Goal: Information Seeking & Learning: Understand process/instructions

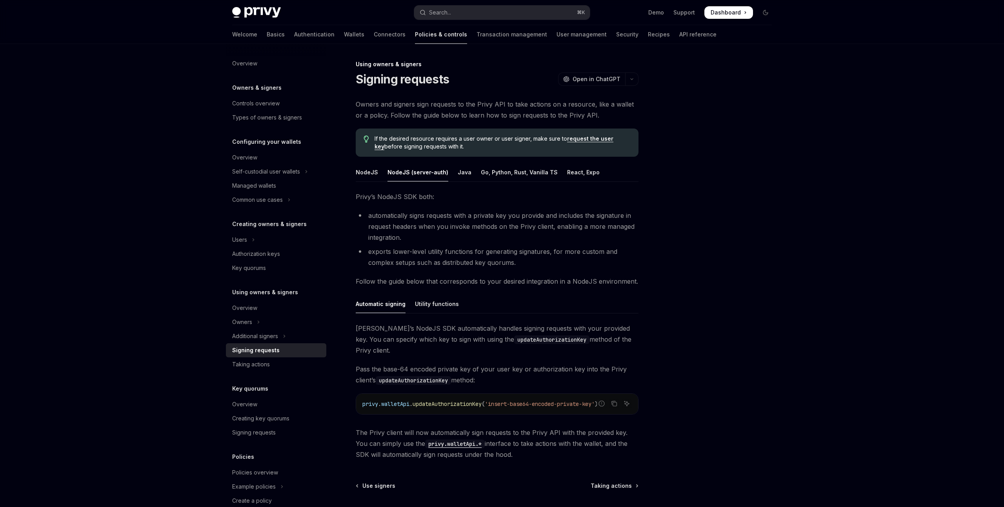
scroll to position [69, 0]
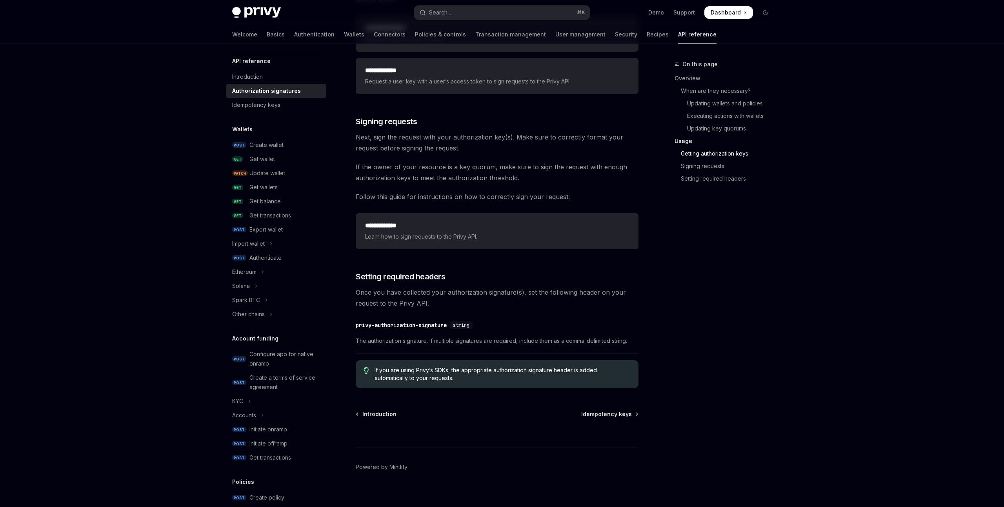
scroll to position [1142, 0]
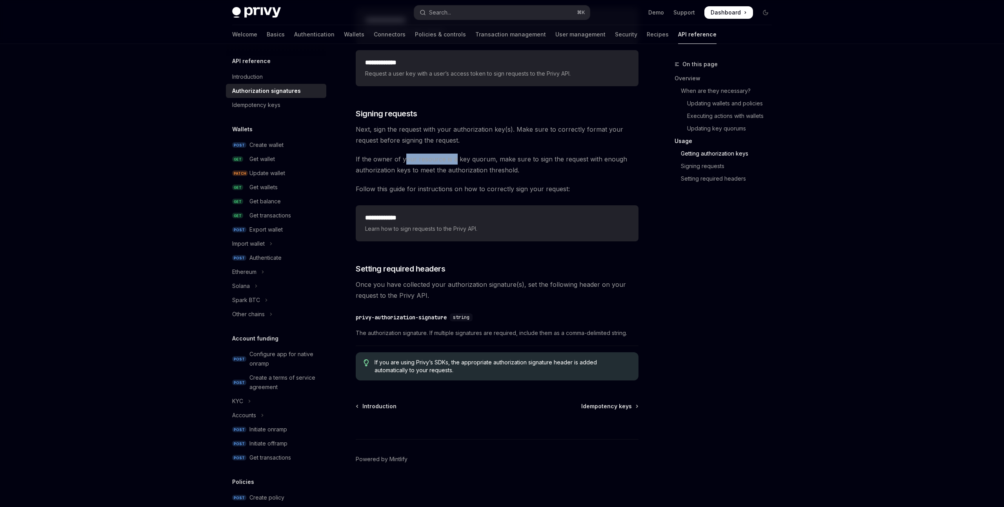
drag, startPoint x: 404, startPoint y: 159, endPoint x: 452, endPoint y: 159, distance: 48.6
click at [452, 159] on span "If the owner of your resource is a key quorum, make sure to sign the request wi…" at bounding box center [497, 165] width 283 height 22
drag, startPoint x: 398, startPoint y: 130, endPoint x: 463, endPoint y: 132, distance: 64.3
click at [463, 132] on span "Next, sign the request with your authorization key(s). Make sure to correctly f…" at bounding box center [497, 135] width 283 height 22
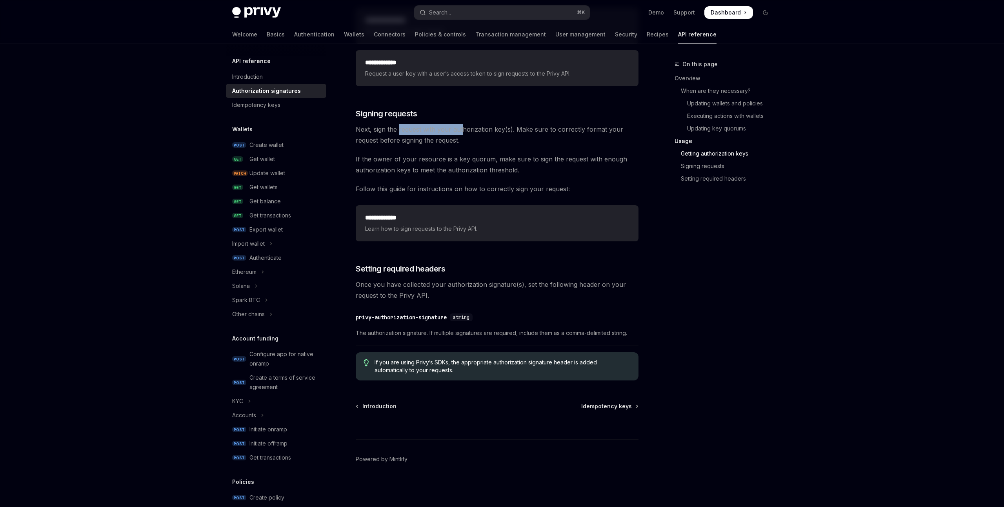
click at [463, 132] on span "Next, sign the request with your authorization key(s). Make sure to correctly f…" at bounding box center [497, 135] width 283 height 22
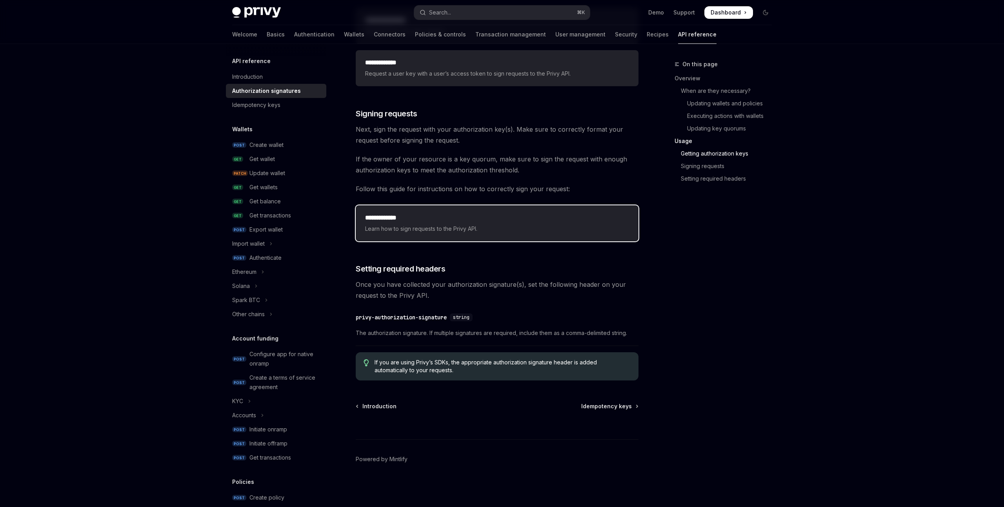
click at [442, 218] on h2 "**********" at bounding box center [497, 217] width 264 height 9
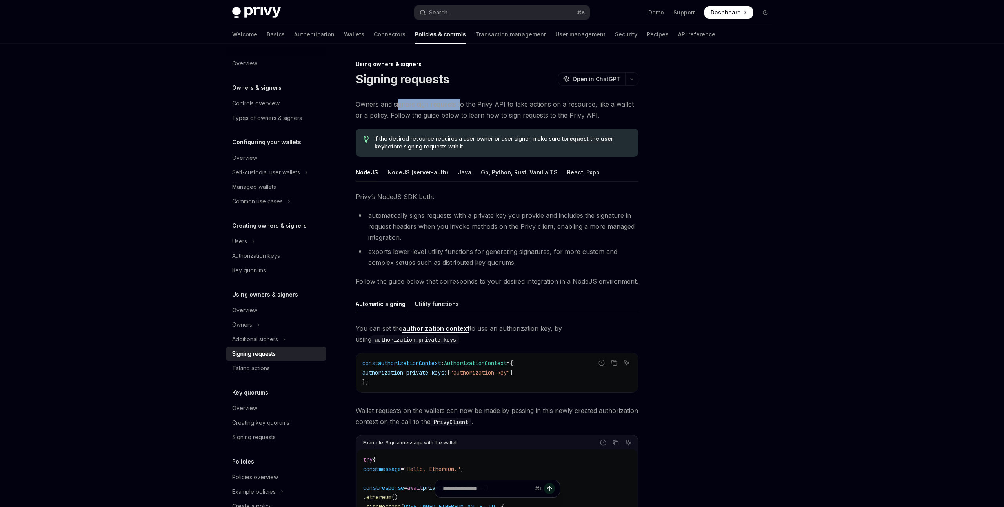
drag, startPoint x: 398, startPoint y: 104, endPoint x: 460, endPoint y: 104, distance: 62.3
click at [460, 104] on span "Owners and signers sign requests to the Privy API to take actions on a resource…" at bounding box center [497, 110] width 283 height 22
drag, startPoint x: 462, startPoint y: 104, endPoint x: 530, endPoint y: 108, distance: 67.9
click at [530, 108] on span "Owners and signers sign requests to the Privy API to take actions on a resource…" at bounding box center [497, 110] width 283 height 22
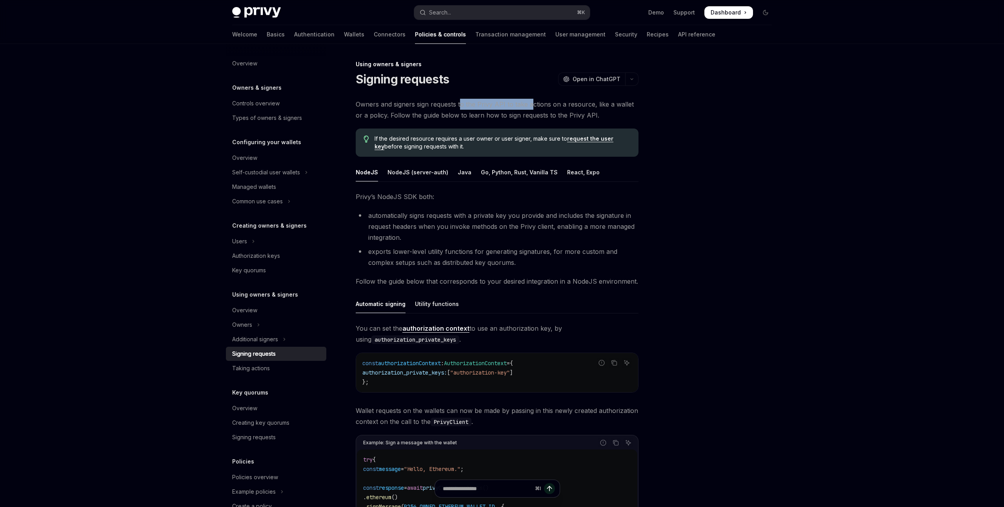
click at [530, 108] on span "Owners and signers sign requests to the Privy API to take actions on a resource…" at bounding box center [497, 110] width 283 height 22
drag, startPoint x: 548, startPoint y: 106, endPoint x: 523, endPoint y: 116, distance: 27.2
click at [588, 108] on span "Owners and signers sign requests to the Privy API to take actions on a resource…" at bounding box center [497, 110] width 283 height 22
drag, startPoint x: 403, startPoint y: 116, endPoint x: 480, endPoint y: 117, distance: 76.9
click at [480, 117] on span "Owners and signers sign requests to the Privy API to take actions on a resource…" at bounding box center [497, 110] width 283 height 22
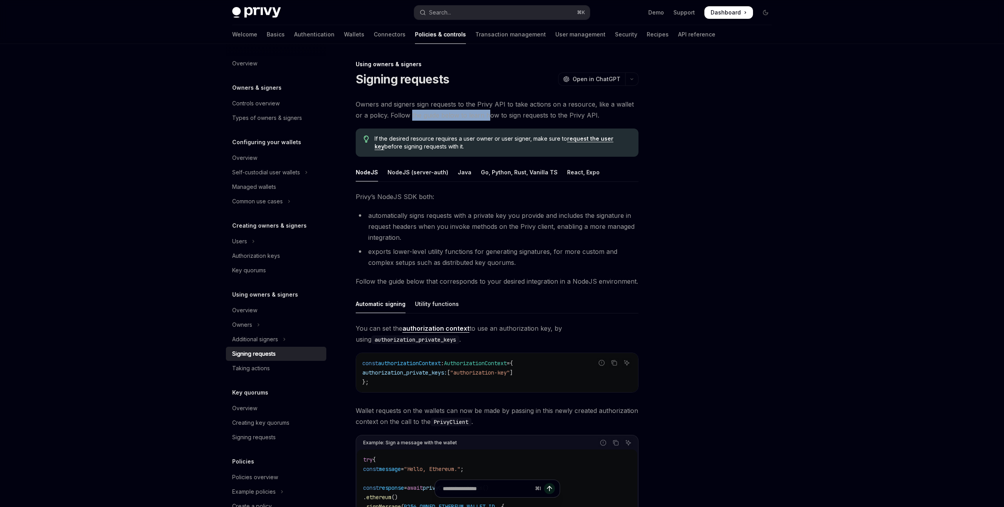
click at [480, 117] on span "Owners and signers sign requests to the Privy API to take actions on a resource…" at bounding box center [497, 110] width 283 height 22
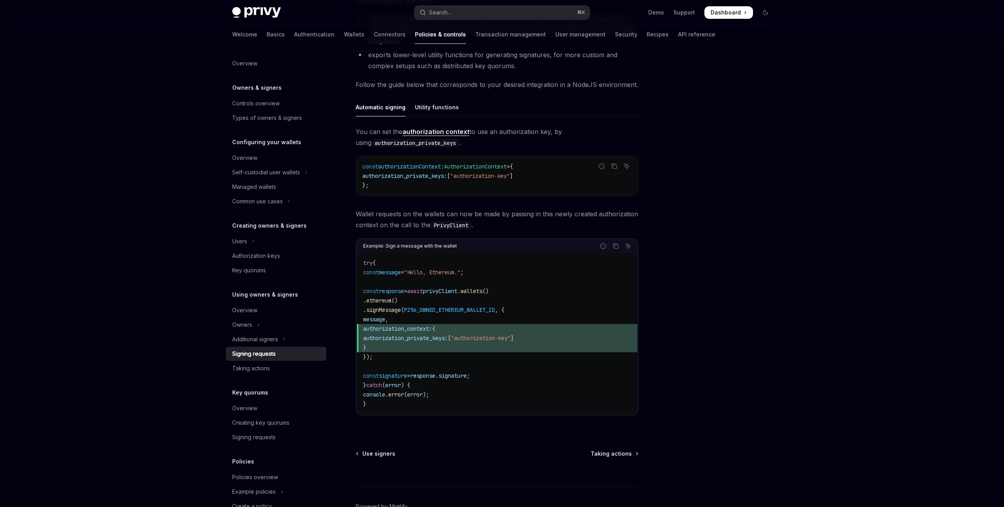
scroll to position [198, 0]
drag, startPoint x: 410, startPoint y: 212, endPoint x: 490, endPoint y: 211, distance: 79.6
click at [490, 211] on span "Wallet requests on the wallets can now be made by passing in this newly created…" at bounding box center [497, 219] width 283 height 22
drag, startPoint x: 482, startPoint y: 213, endPoint x: 532, endPoint y: 213, distance: 50.2
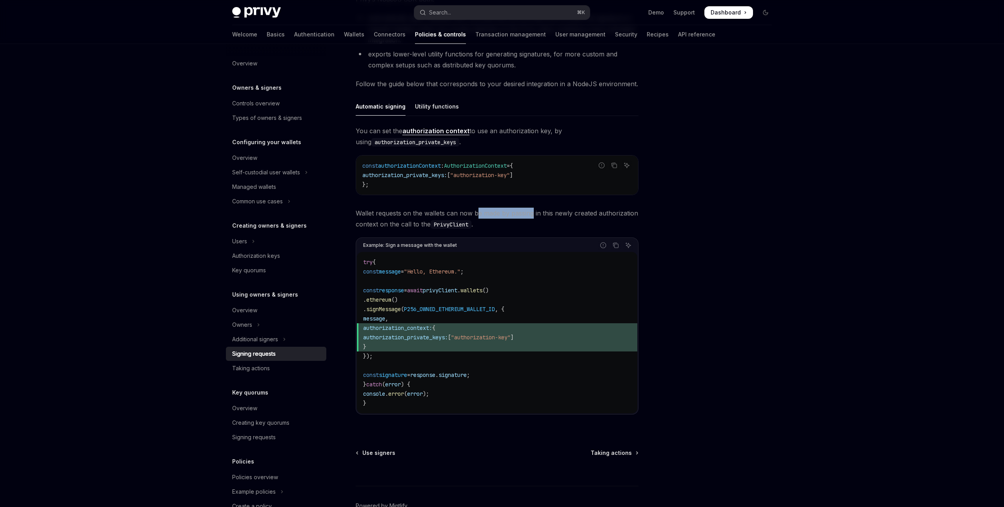
click at [532, 213] on span "Wallet requests on the wallets can now be made by passing in this newly created…" at bounding box center [497, 219] width 283 height 22
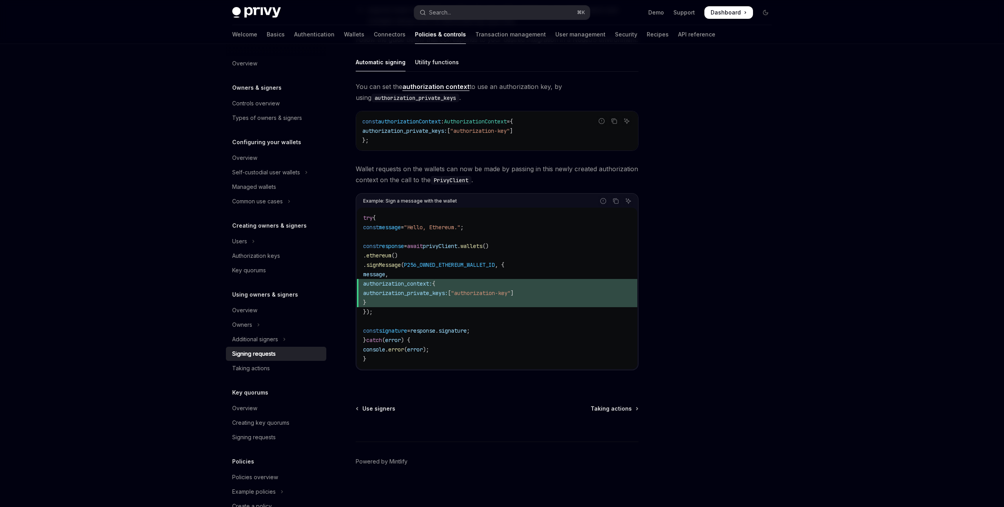
scroll to position [244, 0]
click at [279, 338] on button "Additional signers" at bounding box center [276, 339] width 100 height 14
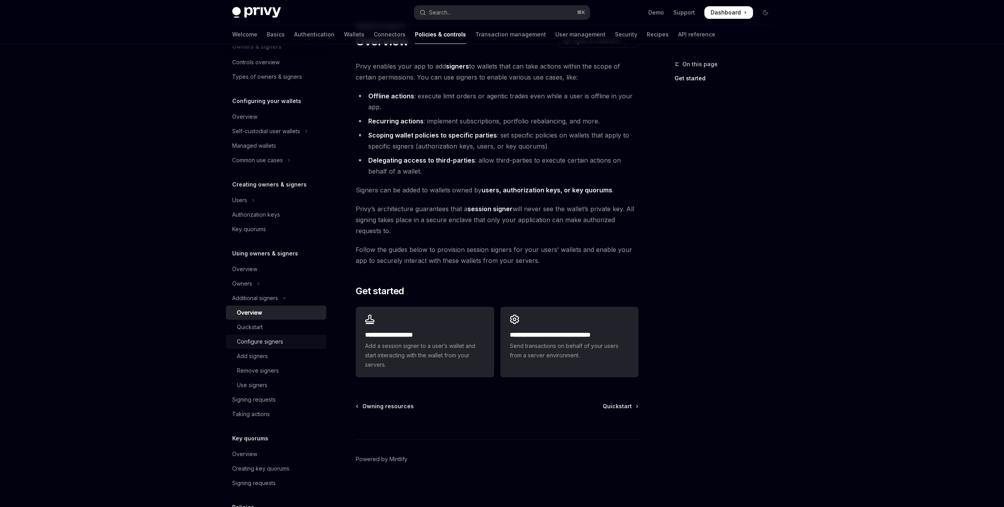
scroll to position [44, 0]
click at [265, 378] on div "Use signers" at bounding box center [252, 382] width 31 height 9
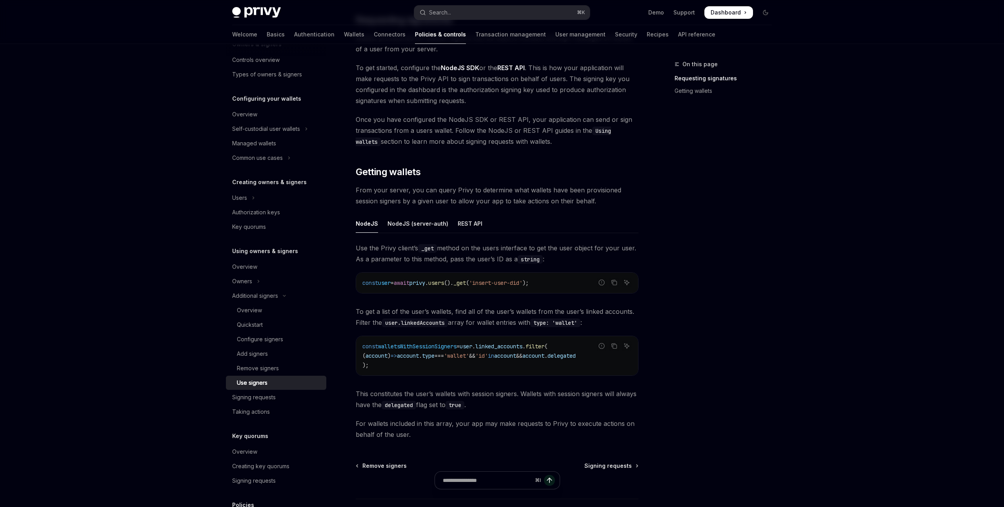
scroll to position [140, 0]
click at [467, 219] on div "REST API" at bounding box center [470, 221] width 25 height 18
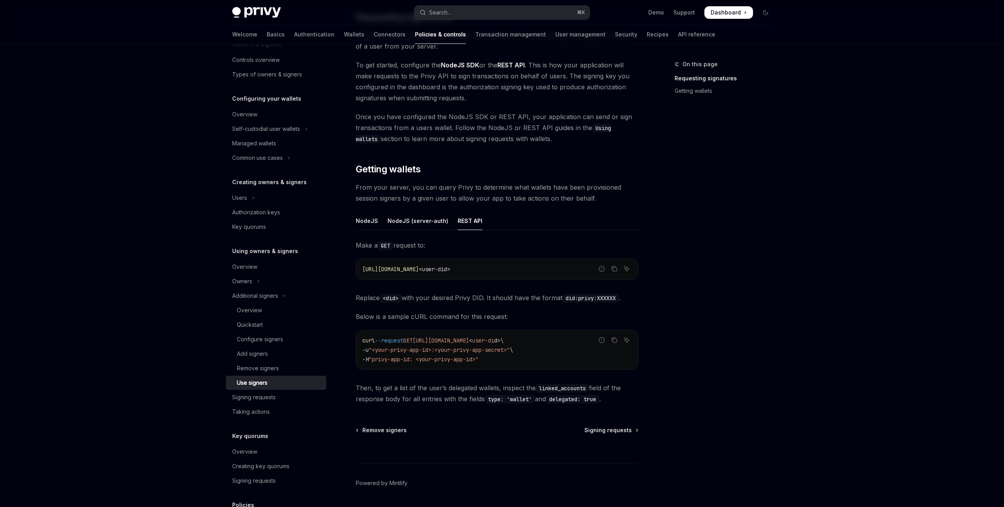
scroll to position [163, 0]
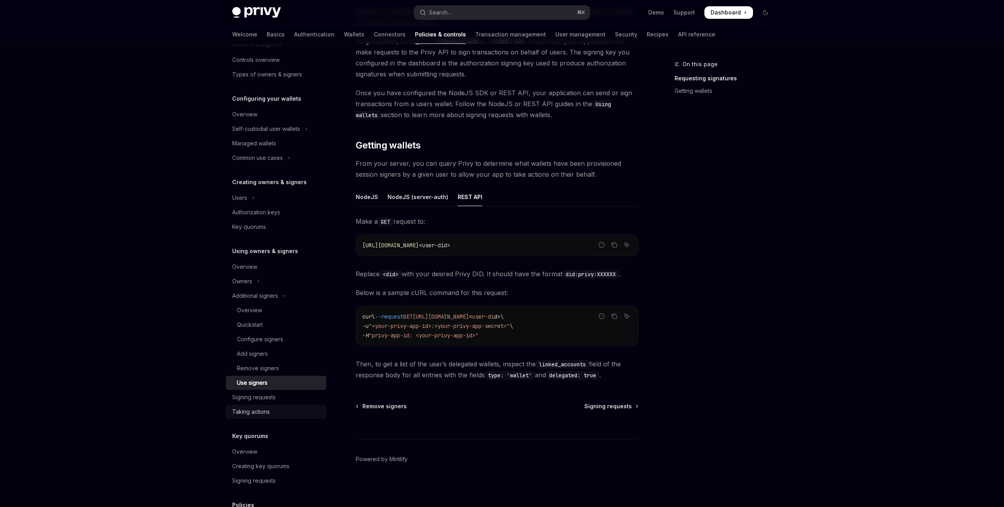
click at [262, 411] on div "Taking actions" at bounding box center [251, 411] width 38 height 9
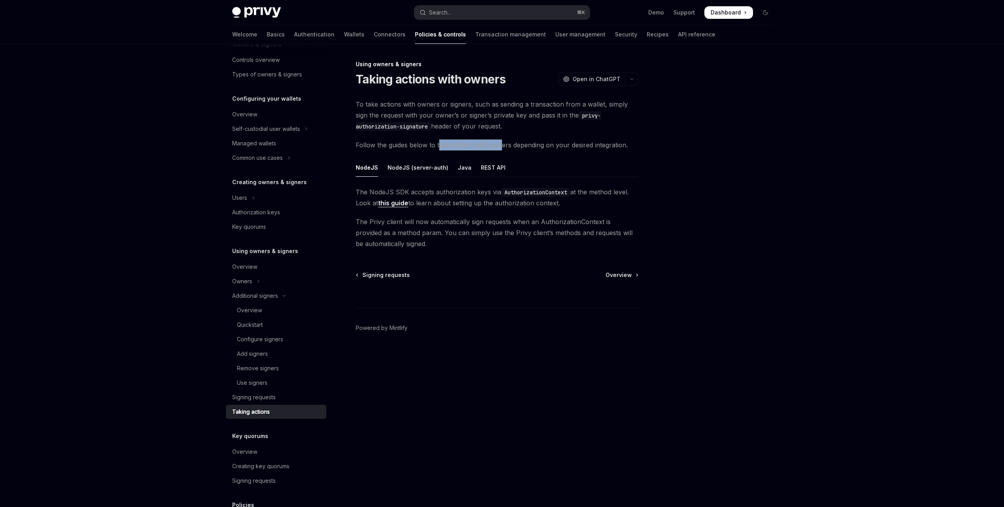
drag, startPoint x: 439, startPoint y: 145, endPoint x: 501, endPoint y: 147, distance: 62.7
click at [501, 147] on span "Follow the guides below to take actions with owners depending on your desired i…" at bounding box center [497, 145] width 283 height 11
drag, startPoint x: 429, startPoint y: 146, endPoint x: 504, endPoint y: 145, distance: 74.5
click at [504, 145] on span "Follow the guides below to take actions with owners depending on your desired i…" at bounding box center [497, 145] width 283 height 11
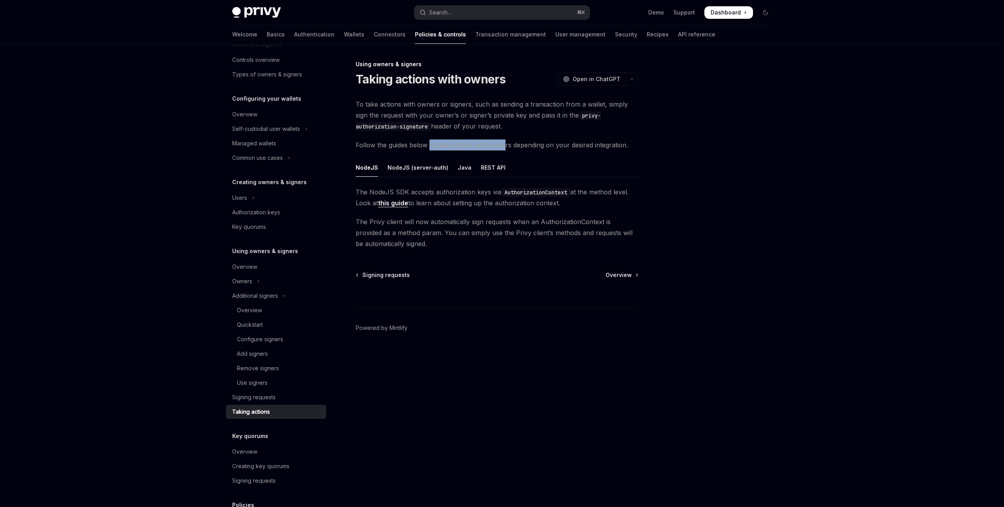
click at [504, 145] on span "Follow the guides below to take actions with owners depending on your desired i…" at bounding box center [497, 145] width 283 height 11
drag, startPoint x: 501, startPoint y: 146, endPoint x: 554, endPoint y: 145, distance: 53.7
click at [554, 145] on span "Follow the guides below to take actions with owners depending on your desired i…" at bounding box center [497, 145] width 283 height 11
click at [403, 170] on div "NodeJS (server-auth)" at bounding box center [417, 167] width 61 height 18
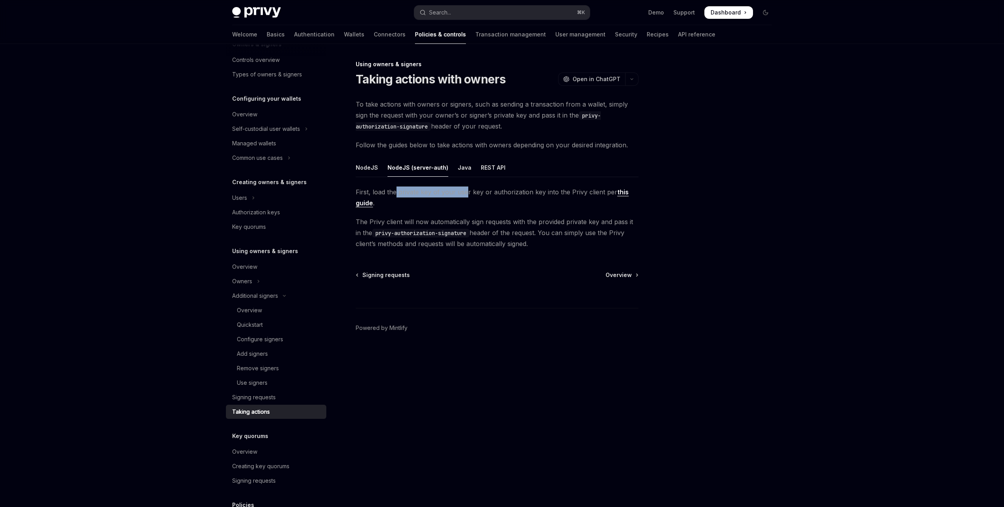
drag, startPoint x: 400, startPoint y: 191, endPoint x: 464, endPoint y: 192, distance: 64.3
click at [464, 192] on span "First, load the private key of your user key or authorization key into the Priv…" at bounding box center [497, 198] width 283 height 22
drag, startPoint x: 458, startPoint y: 193, endPoint x: 481, endPoint y: 193, distance: 23.1
click at [481, 193] on span "First, load the private key of your user key or authorization key into the Priv…" at bounding box center [497, 198] width 283 height 22
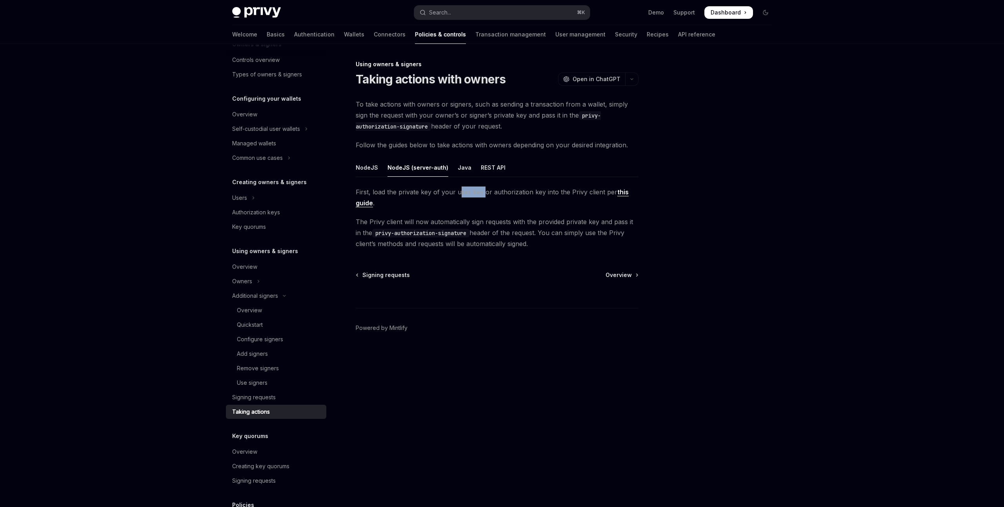
drag, startPoint x: 481, startPoint y: 193, endPoint x: 450, endPoint y: 197, distance: 31.3
click at [478, 194] on span "First, load the private key of your user key or authorization key into the Priv…" at bounding box center [497, 198] width 283 height 22
click at [366, 205] on link "this guide" at bounding box center [492, 197] width 273 height 19
type textarea "*"
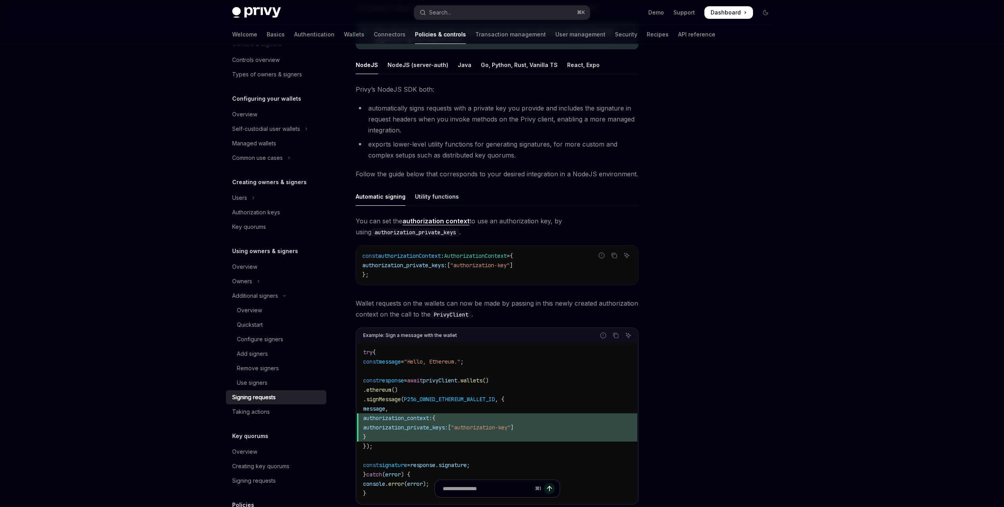
scroll to position [113, 0]
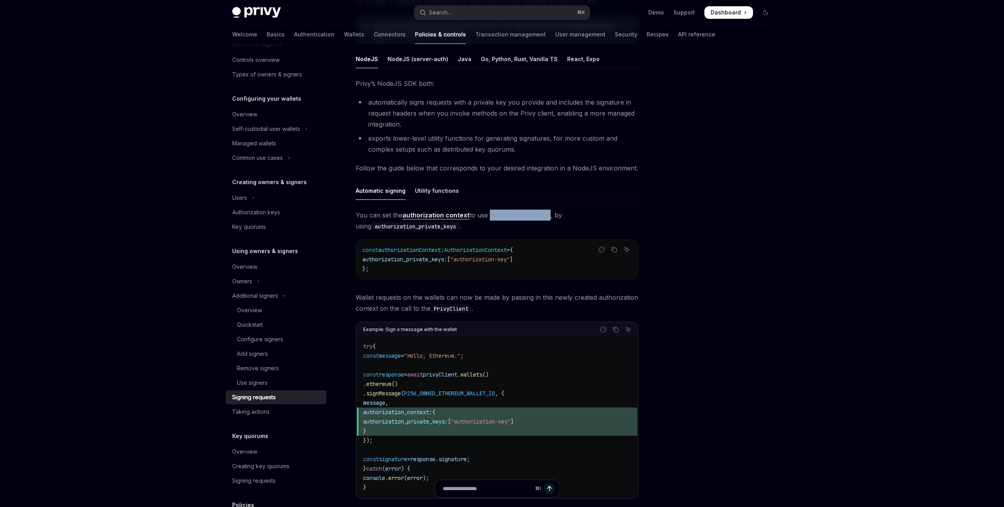
drag, startPoint x: 487, startPoint y: 215, endPoint x: 547, endPoint y: 216, distance: 60.0
click at [547, 216] on span "You can set the authorization context to use an authorization key, by using aut…" at bounding box center [497, 221] width 283 height 22
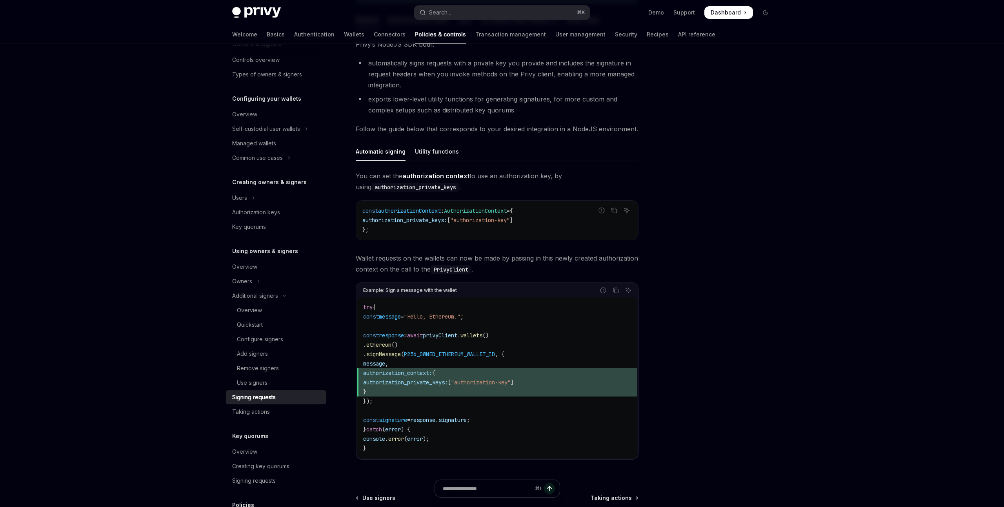
scroll to position [154, 0]
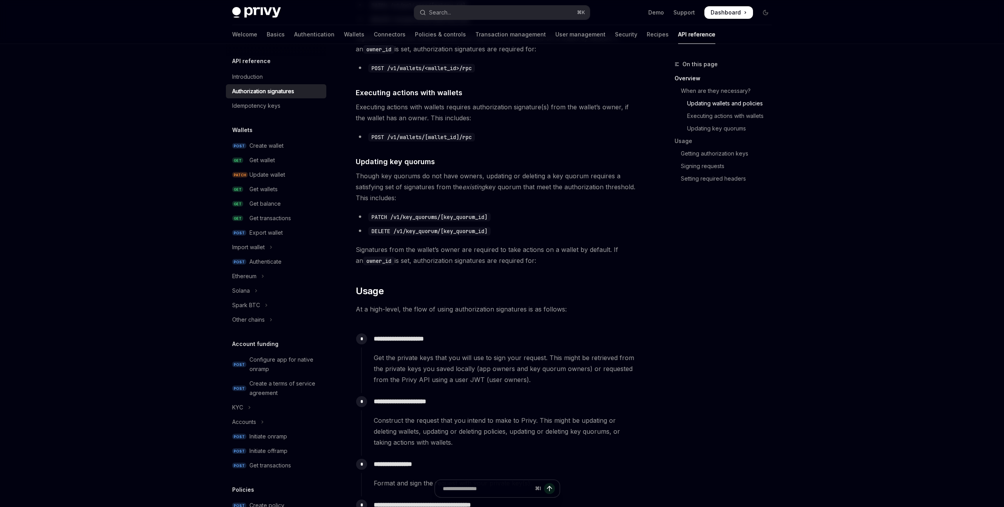
scroll to position [450, 0]
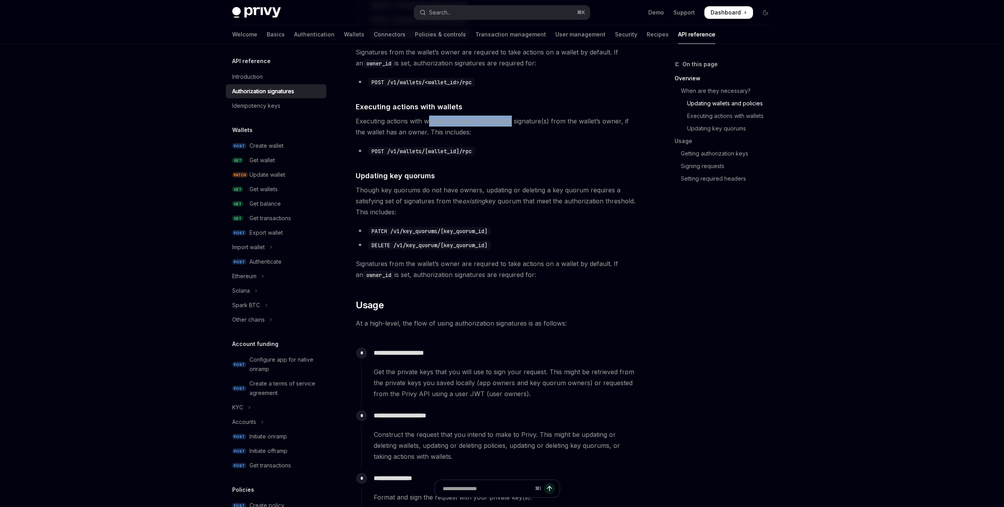
drag, startPoint x: 430, startPoint y: 121, endPoint x: 511, endPoint y: 123, distance: 81.6
click at [511, 123] on span "Executing actions with wallets requires authorization signature(s) from the wal…" at bounding box center [497, 127] width 283 height 22
drag, startPoint x: 426, startPoint y: 132, endPoint x: 439, endPoint y: 132, distance: 12.9
click at [439, 132] on span "Executing actions with wallets requires authorization signature(s) from the wal…" at bounding box center [497, 127] width 283 height 22
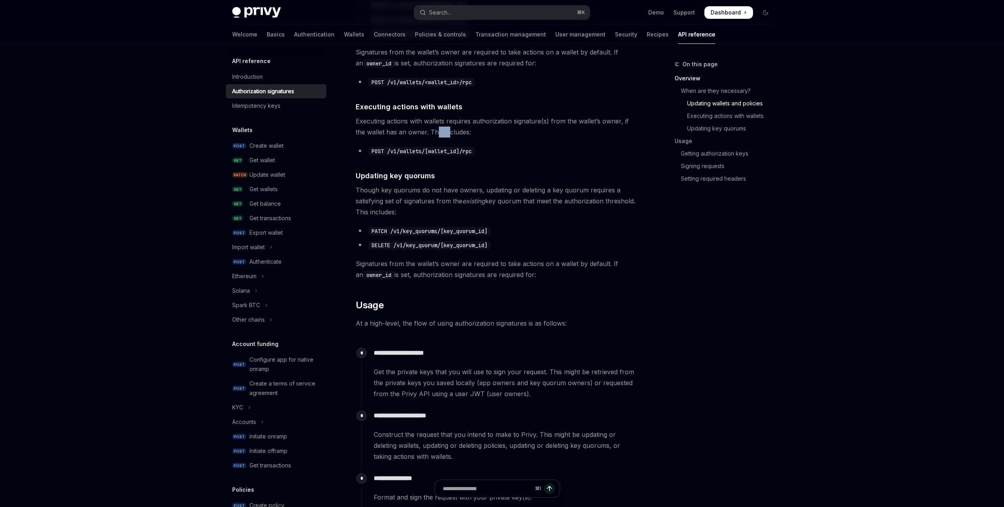
click at [439, 132] on span "Executing actions with wallets requires authorization signature(s) from the wal…" at bounding box center [497, 127] width 283 height 22
drag, startPoint x: 484, startPoint y: 123, endPoint x: 527, endPoint y: 122, distance: 42.3
click at [527, 122] on span "Executing actions with wallets requires authorization signature(s) from the wal…" at bounding box center [497, 127] width 283 height 22
drag, startPoint x: 405, startPoint y: 132, endPoint x: 436, endPoint y: 132, distance: 31.4
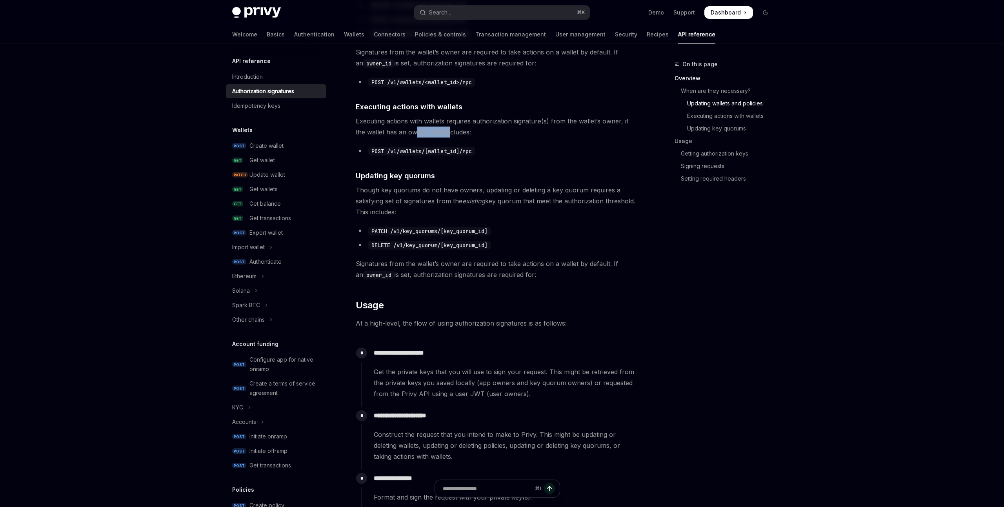
click at [436, 132] on span "Executing actions with wallets requires authorization signature(s) from the wal…" at bounding box center [497, 127] width 283 height 22
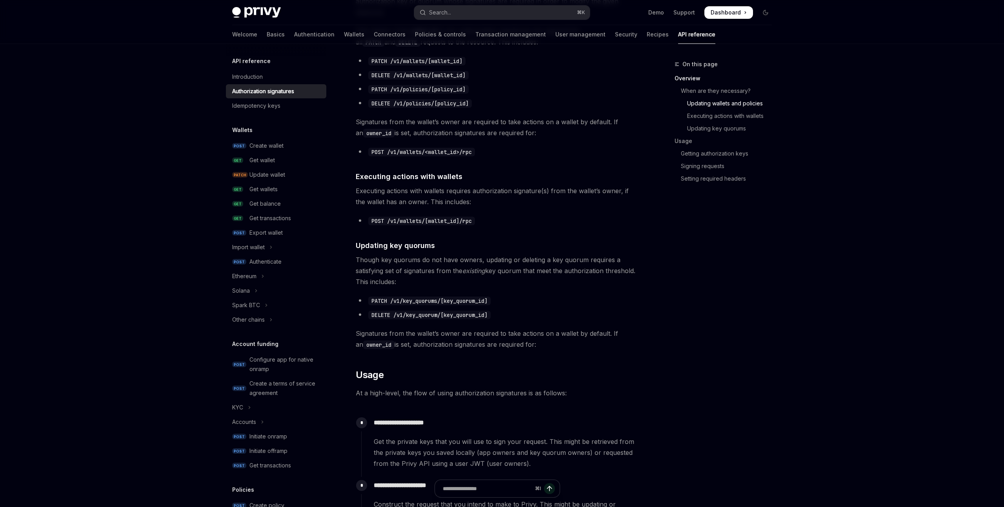
scroll to position [378, 0]
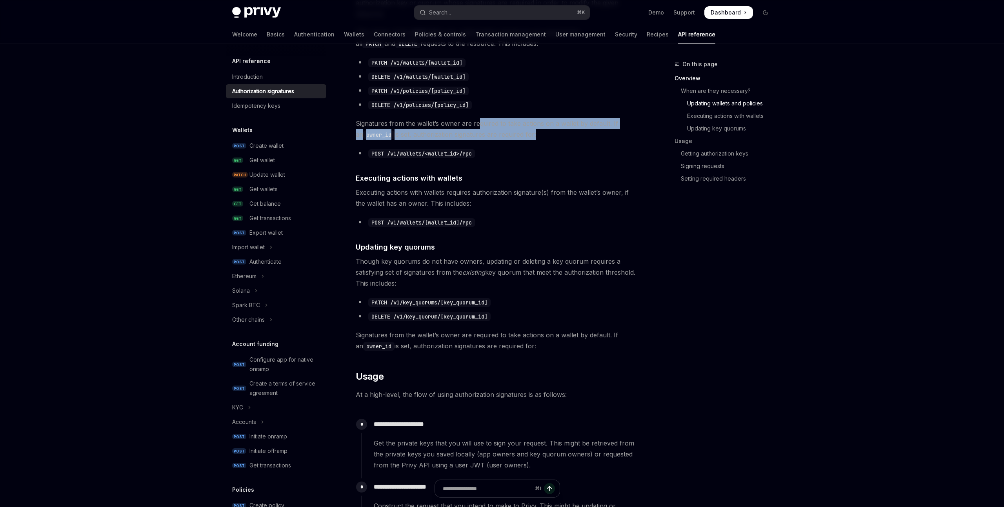
drag, startPoint x: 528, startPoint y: 134, endPoint x: 477, endPoint y: 124, distance: 52.7
click at [477, 124] on span "Signatures from the wallet’s owner are required to take actions on a wallet by …" at bounding box center [497, 129] width 283 height 22
drag, startPoint x: 410, startPoint y: 125, endPoint x: 552, endPoint y: 125, distance: 142.7
click at [552, 125] on span "Signatures from the wallet’s owner are required to take actions on a wallet by …" at bounding box center [497, 129] width 283 height 22
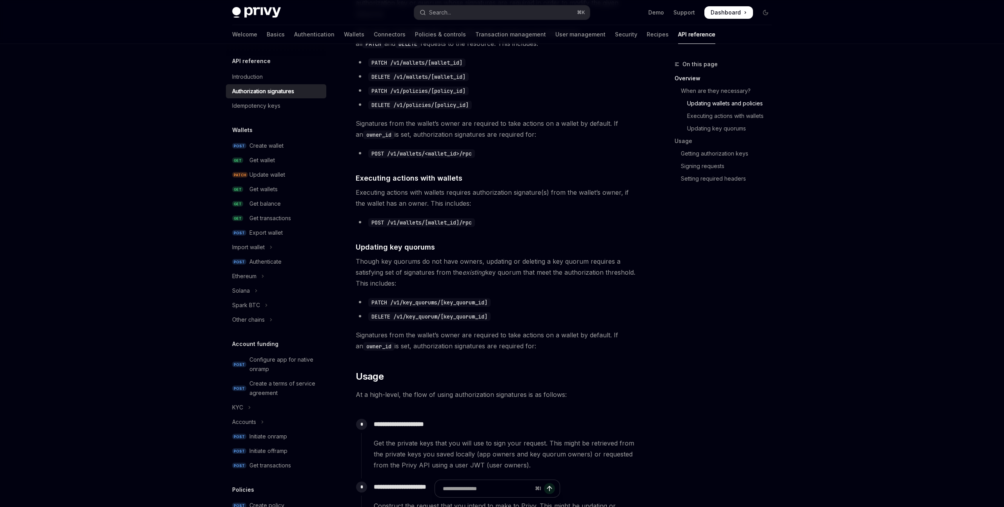
click at [554, 125] on span "Signatures from the wallet’s owner are required to take actions on a wallet by …" at bounding box center [497, 129] width 283 height 22
drag, startPoint x: 424, startPoint y: 135, endPoint x: 487, endPoint y: 133, distance: 63.1
click at [487, 133] on span "Signatures from the wallet’s owner are required to take actions on a wallet by …" at bounding box center [497, 129] width 283 height 22
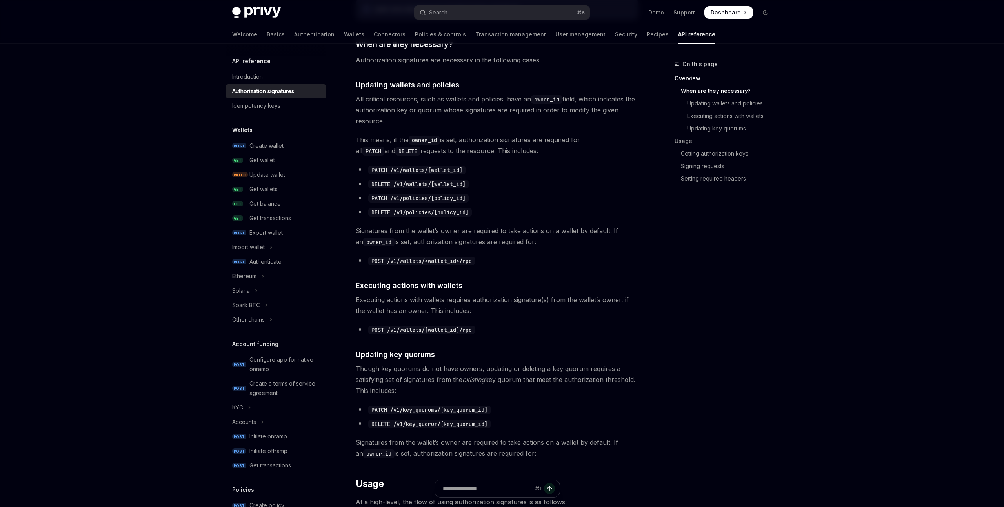
scroll to position [272, 0]
click at [706, 168] on link "Signing requests" at bounding box center [725, 166] width 103 height 13
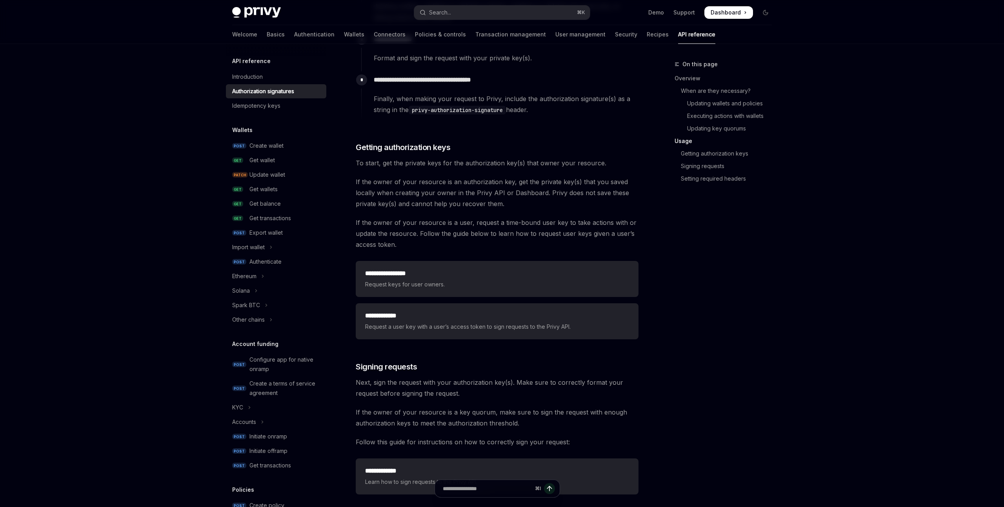
scroll to position [887, 0]
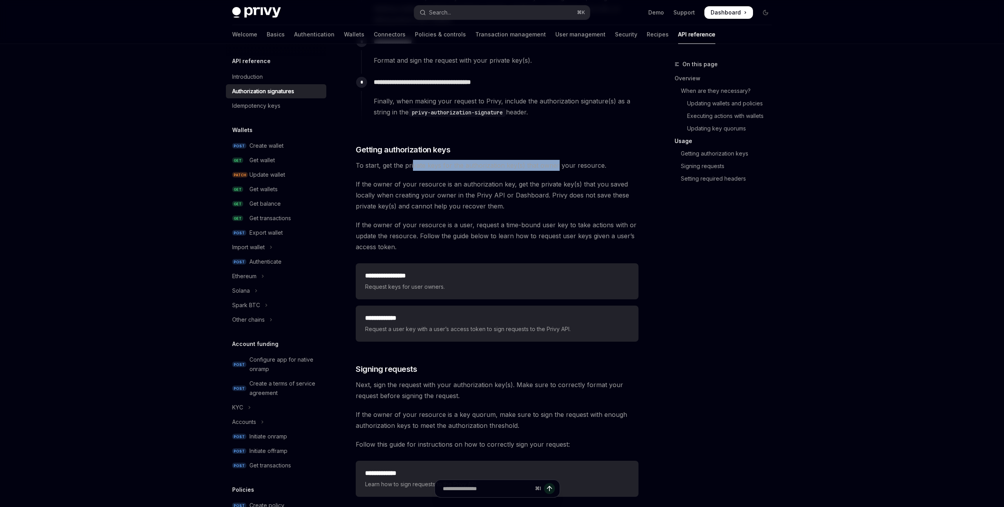
drag, startPoint x: 413, startPoint y: 167, endPoint x: 555, endPoint y: 169, distance: 141.9
click at [555, 169] on span "To start, get the private keys for the authorization key(s) that owner your res…" at bounding box center [497, 165] width 283 height 11
click at [563, 167] on span "To start, get the private keys for the authorization key(s) that owner your res…" at bounding box center [497, 165] width 283 height 11
drag, startPoint x: 399, startPoint y: 225, endPoint x: 442, endPoint y: 225, distance: 43.5
click at [442, 225] on span "If the owner of your resource is a user, request a time-bound user key to take …" at bounding box center [497, 236] width 283 height 33
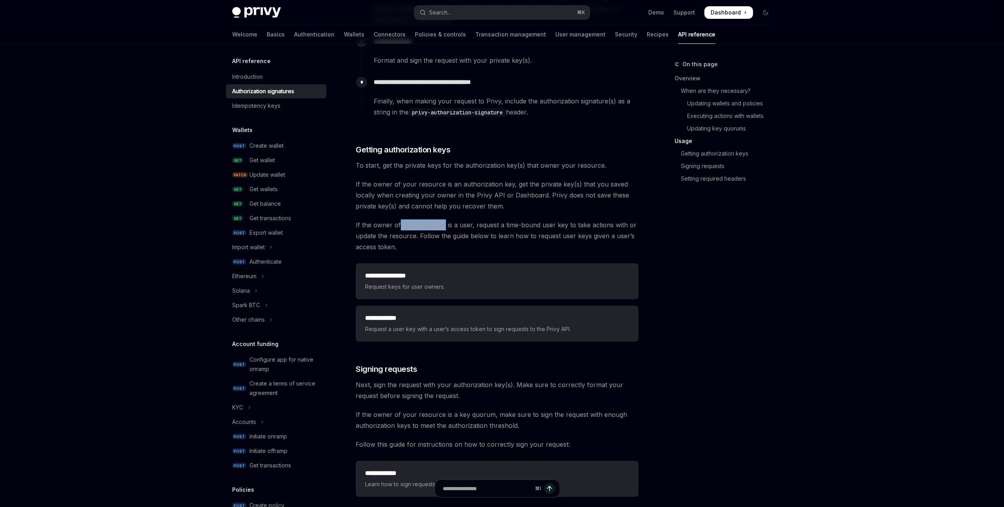
click at [442, 225] on span "If the owner of your resource is a user, request a time-bound user key to take …" at bounding box center [497, 236] width 283 height 33
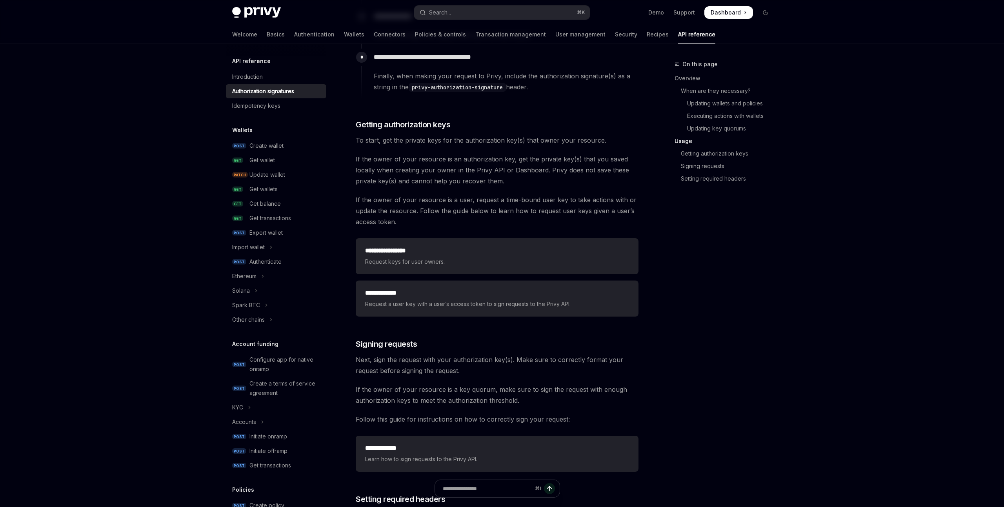
scroll to position [913, 0]
drag, startPoint x: 439, startPoint y: 211, endPoint x: 569, endPoint y: 214, distance: 129.8
click at [569, 214] on span "If the owner of your resource is a user, request a time-bound user key to take …" at bounding box center [497, 210] width 283 height 33
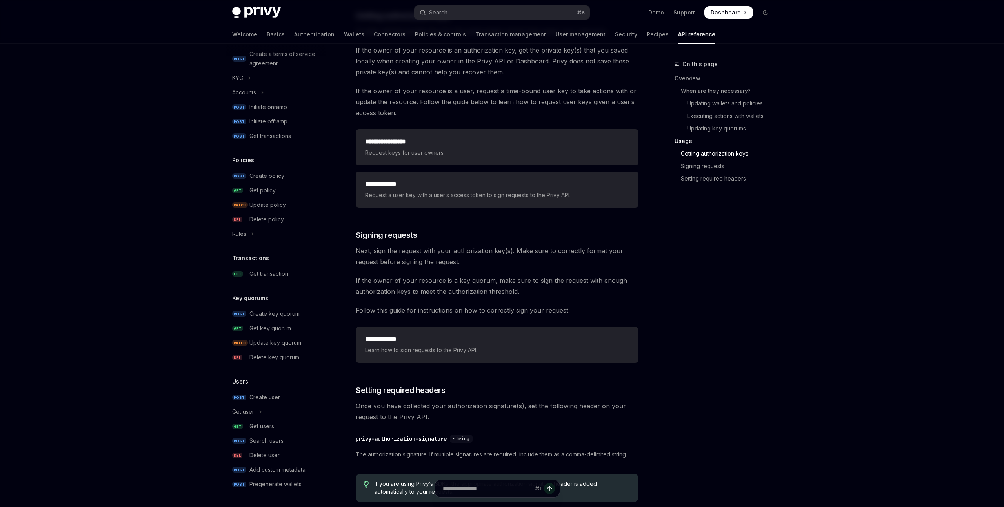
scroll to position [984, 0]
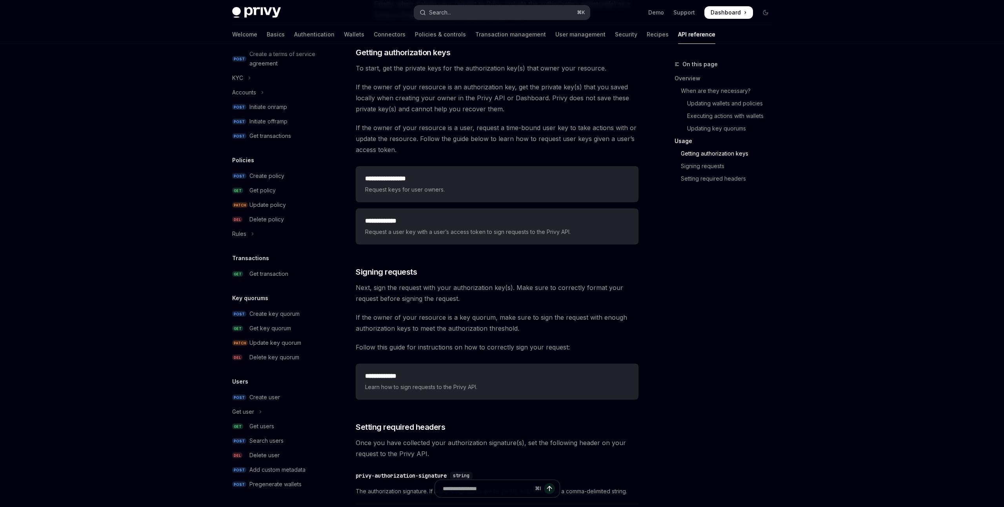
click at [486, 14] on button "Search... ⌘ K" at bounding box center [502, 12] width 176 height 14
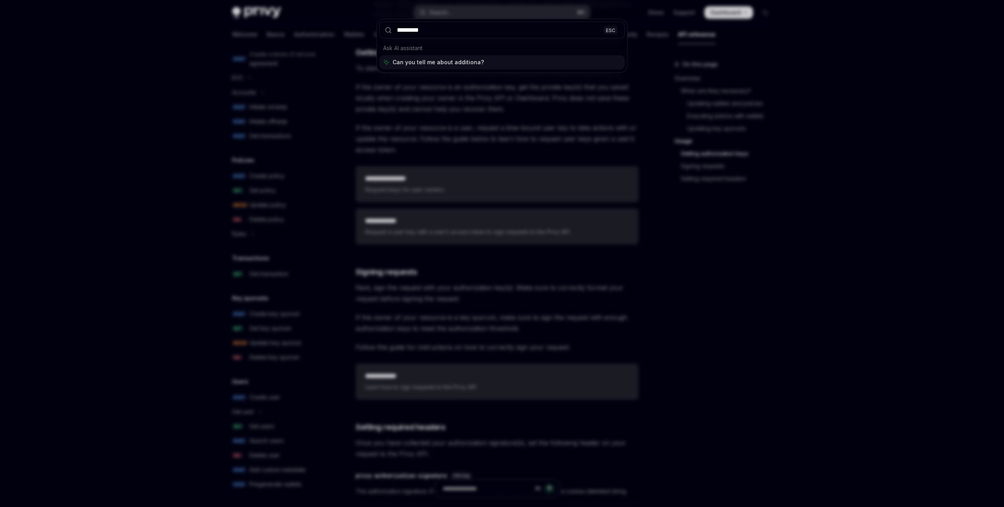
type input "**********"
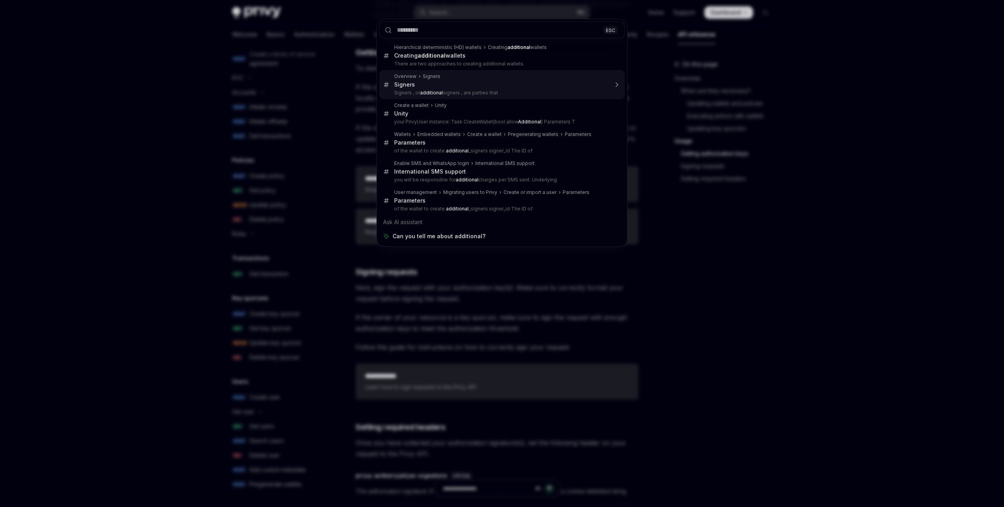
type textarea "*"
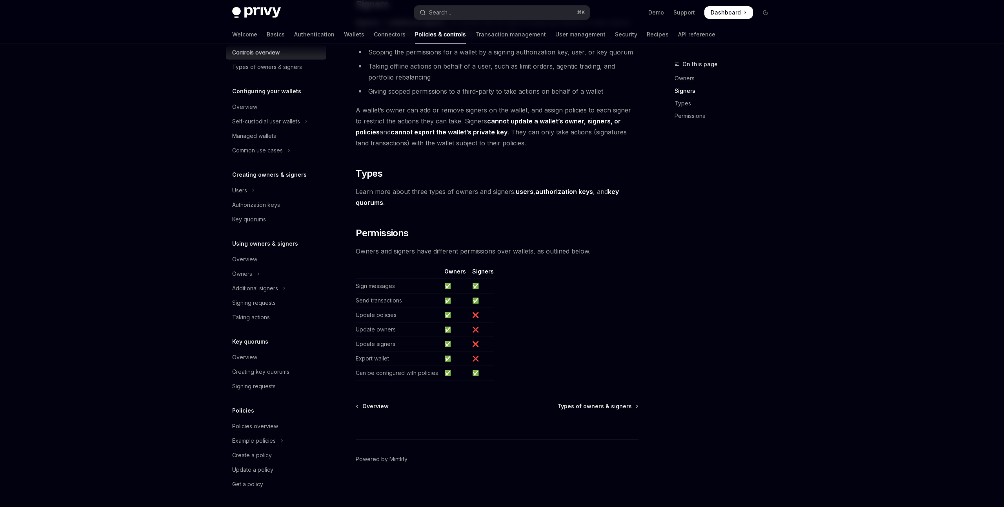
scroll to position [51, 0]
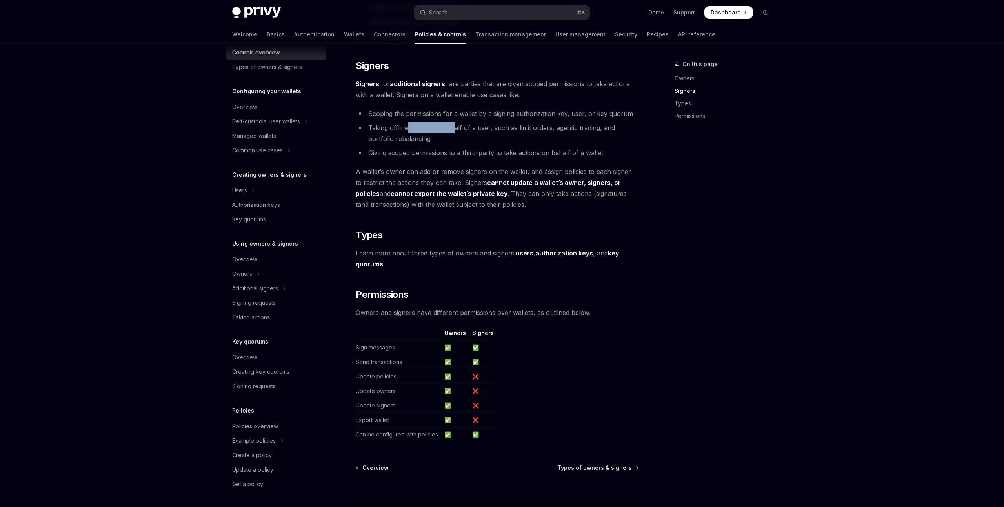
drag, startPoint x: 409, startPoint y: 127, endPoint x: 453, endPoint y: 130, distance: 44.8
click at [453, 130] on li "Taking offline actions on behalf of a user, such as limit orders, agentic tradi…" at bounding box center [497, 133] width 283 height 22
drag, startPoint x: 428, startPoint y: 128, endPoint x: 466, endPoint y: 129, distance: 37.7
click at [466, 129] on li "Taking offline actions on behalf of a user, such as limit orders, agentic tradi…" at bounding box center [497, 133] width 283 height 22
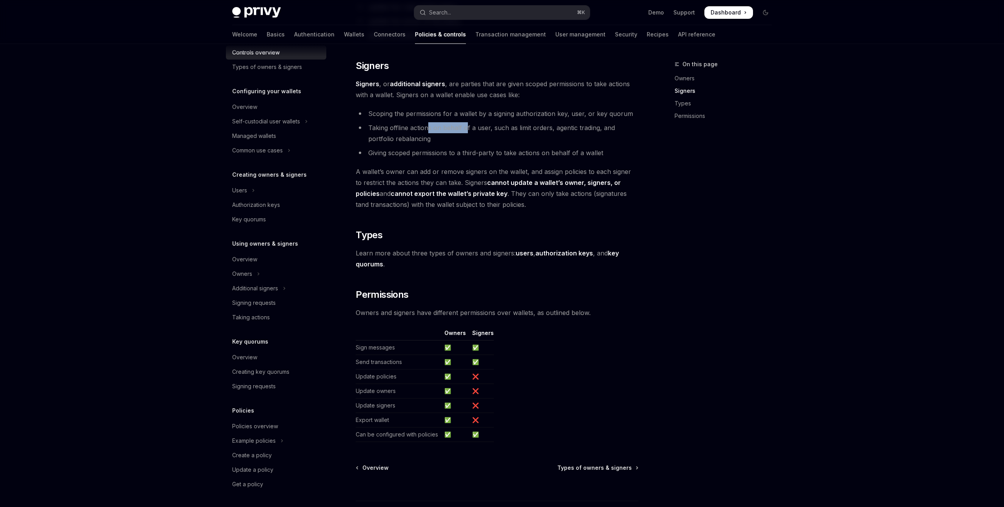
click at [466, 129] on li "Taking offline actions on behalf of a user, such as limit orders, agentic tradi…" at bounding box center [497, 133] width 283 height 22
drag, startPoint x: 427, startPoint y: 171, endPoint x: 485, endPoint y: 172, distance: 58.8
click at [485, 172] on span "A wallet’s owner can add or remove signers on the wallet, and assign policies t…" at bounding box center [497, 188] width 283 height 44
drag, startPoint x: 512, startPoint y: 194, endPoint x: 537, endPoint y: 195, distance: 24.3
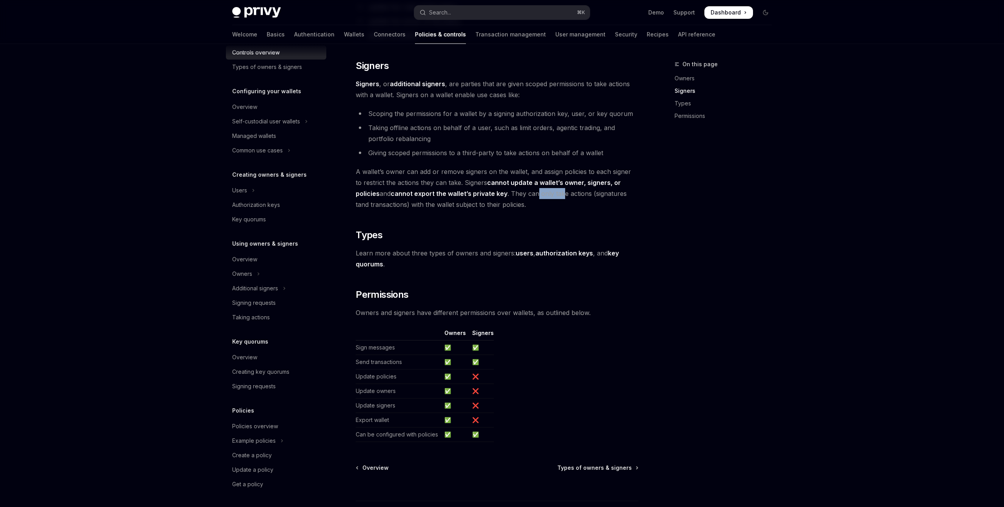
click at [537, 195] on span "A wallet’s owner can add or remove signers on the wallet, and assign policies t…" at bounding box center [497, 188] width 283 height 44
drag, startPoint x: 498, startPoint y: 196, endPoint x: 545, endPoint y: 197, distance: 46.3
click at [545, 197] on span "A wallet’s owner can add or remove signers on the wallet, and assign policies t…" at bounding box center [497, 188] width 283 height 44
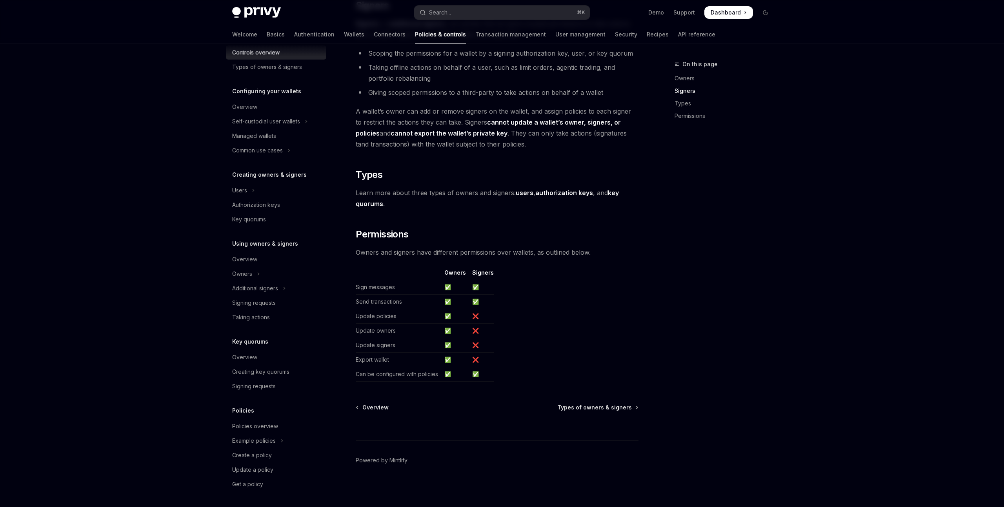
scroll to position [508, 0]
